Goal: Task Accomplishment & Management: Use online tool/utility

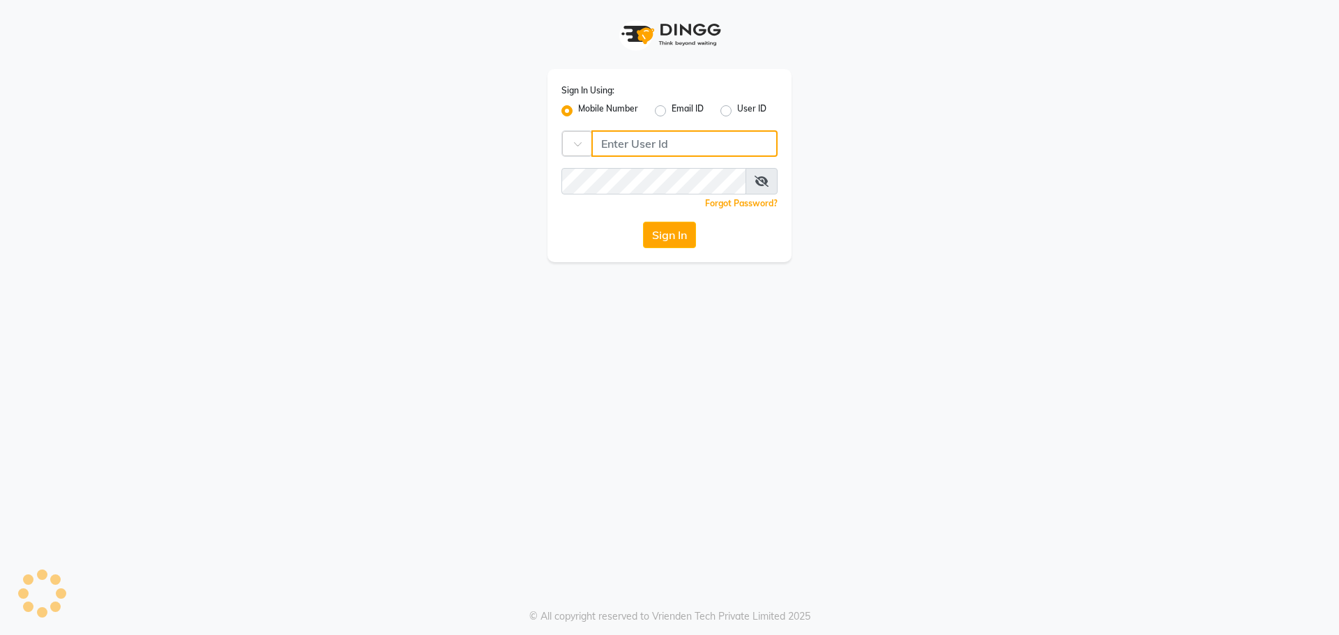
click at [676, 137] on input "Username" at bounding box center [684, 143] width 186 height 26
type input "7895733127"
click at [658, 232] on button "Sign In" at bounding box center [669, 235] width 53 height 26
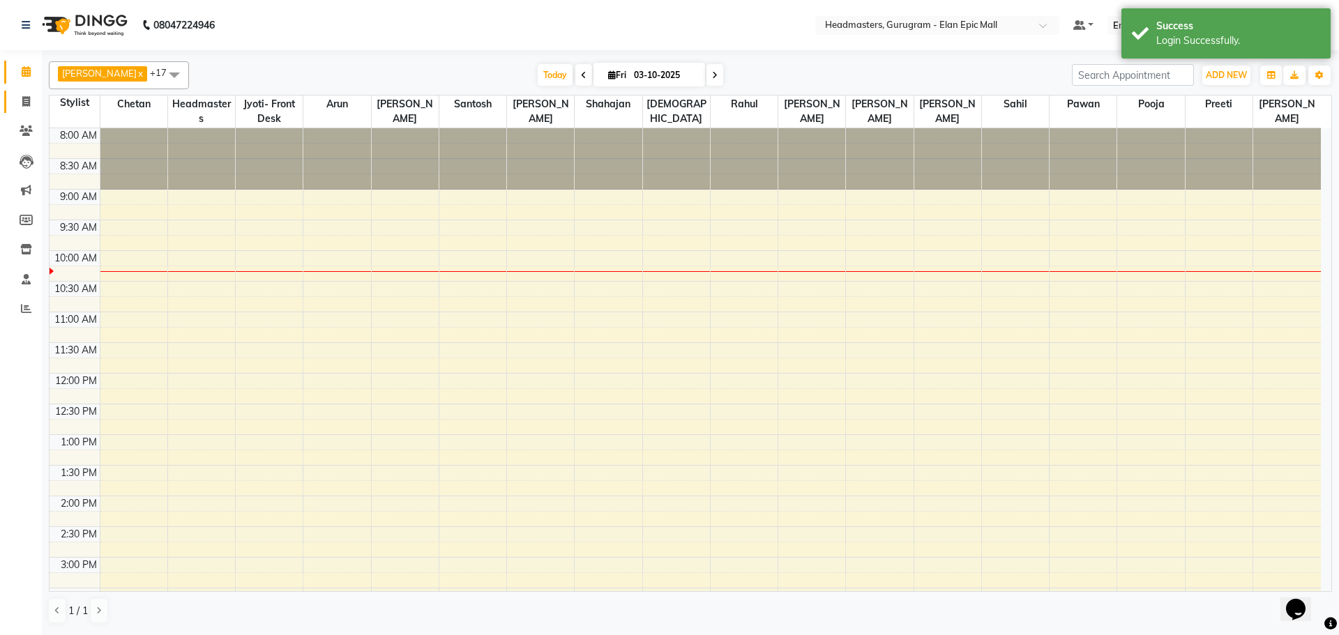
drag, startPoint x: 18, startPoint y: 89, endPoint x: 22, endPoint y: 99, distance: 10.6
click at [21, 98] on li "Invoice" at bounding box center [21, 102] width 42 height 30
click at [22, 99] on icon at bounding box center [26, 101] width 8 height 10
select select "service"
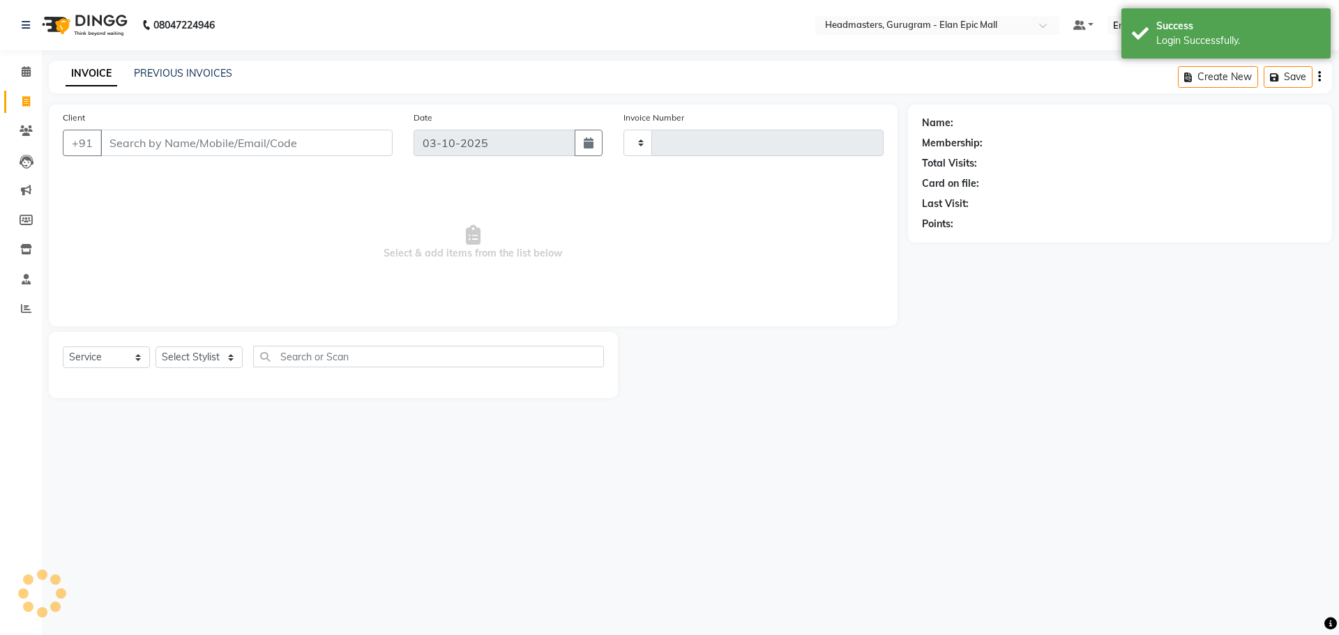
type input "2291"
select select "7499"
